Goal: Navigation & Orientation: Find specific page/section

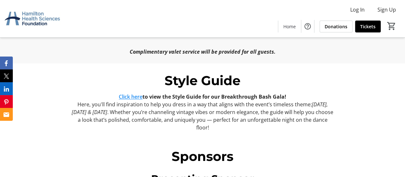
scroll to position [449, 0]
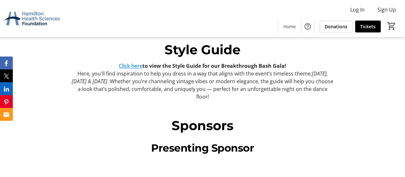
click at [135, 69] on link "Click here" at bounding box center [131, 65] width 24 height 7
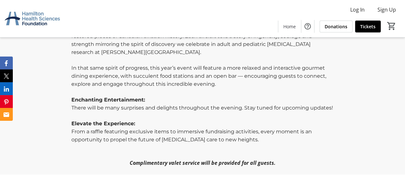
scroll to position [371, 0]
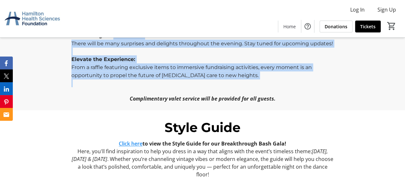
drag, startPoint x: 114, startPoint y: 44, endPoint x: 320, endPoint y: 87, distance: 211.2
click at [320, 87] on div "Step onto the red carpet and into an evening of timeless elegance and innovatio…" at bounding box center [202, 11] width 262 height 182
click at [320, 87] on p at bounding box center [202, 83] width 262 height 8
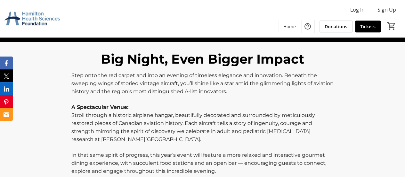
scroll to position [211, 0]
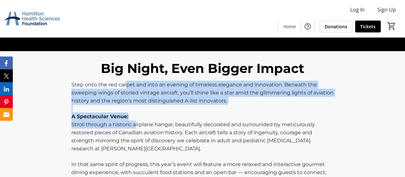
drag, startPoint x: 127, startPoint y: 89, endPoint x: 135, endPoint y: 134, distance: 45.3
click at [135, 134] on div "Step onto the red carpet and into an evening of timeless elegance and innovatio…" at bounding box center [202, 171] width 262 height 182
click at [152, 119] on p "A Spectacular Venue:" at bounding box center [202, 116] width 262 height 8
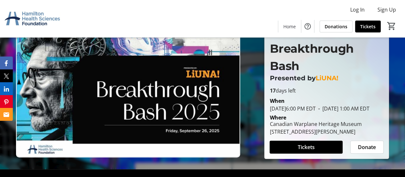
scroll to position [0, 0]
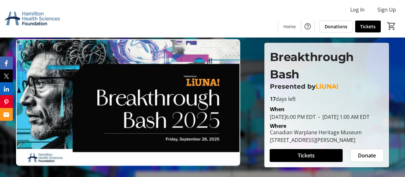
click at [150, 105] on img at bounding box center [128, 102] width 224 height 126
click at [52, 128] on img at bounding box center [128, 102] width 224 height 126
click at [197, 116] on img at bounding box center [128, 102] width 224 height 126
click at [289, 27] on span "Home" at bounding box center [290, 26] width 12 height 7
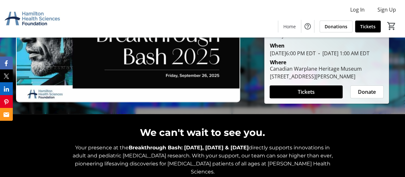
scroll to position [64, 0]
